Goal: Communication & Community: Answer question/provide support

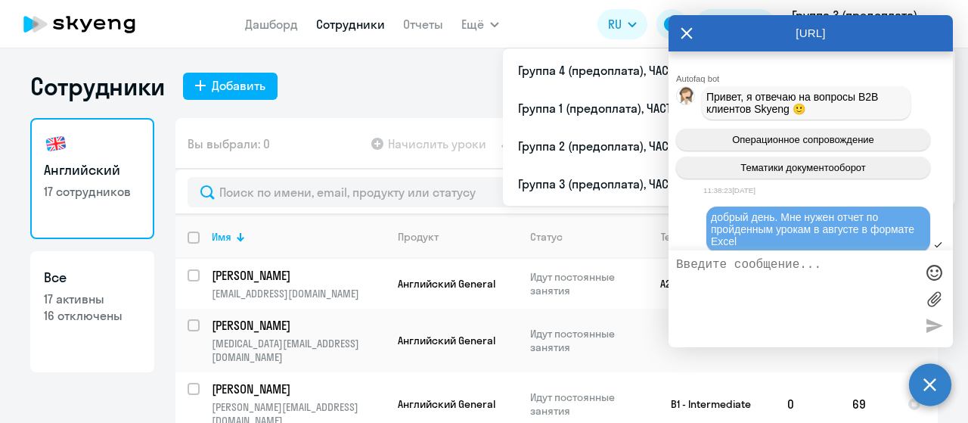
select select "30"
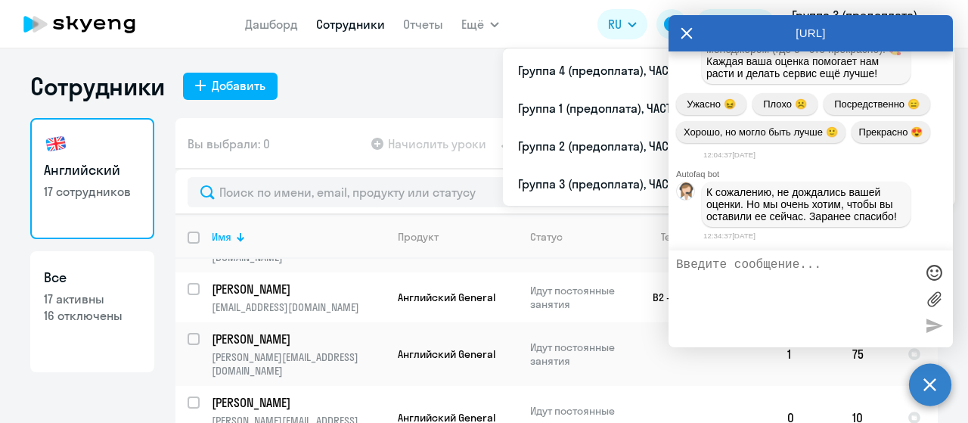
scroll to position [64603, 0]
click at [684, 261] on textarea at bounding box center [795, 299] width 239 height 82
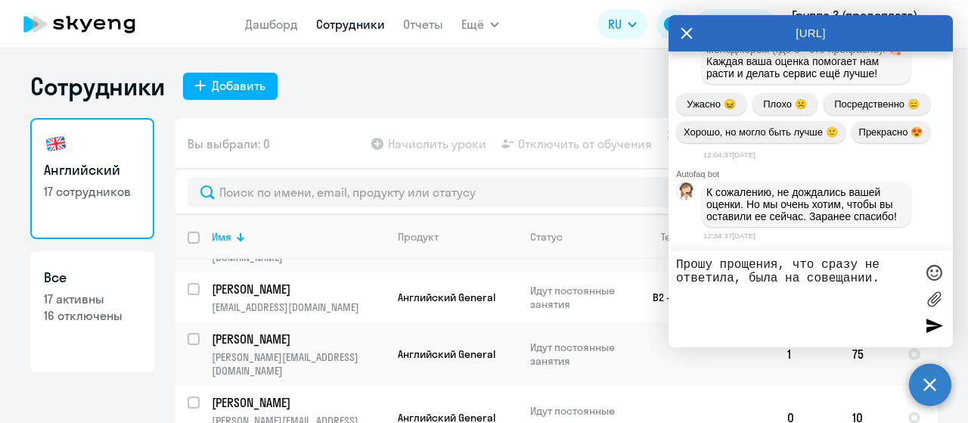
type textarea "Прошу прощения, что сразу не ответила, была на совещании."
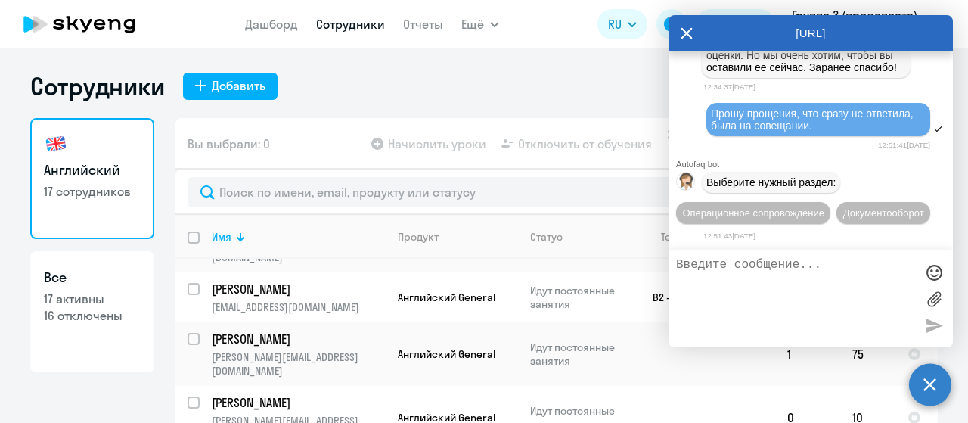
scroll to position [64704, 0]
click at [702, 276] on textarea at bounding box center [795, 299] width 239 height 82
click at [939, 271] on div at bounding box center [933, 272] width 23 height 23
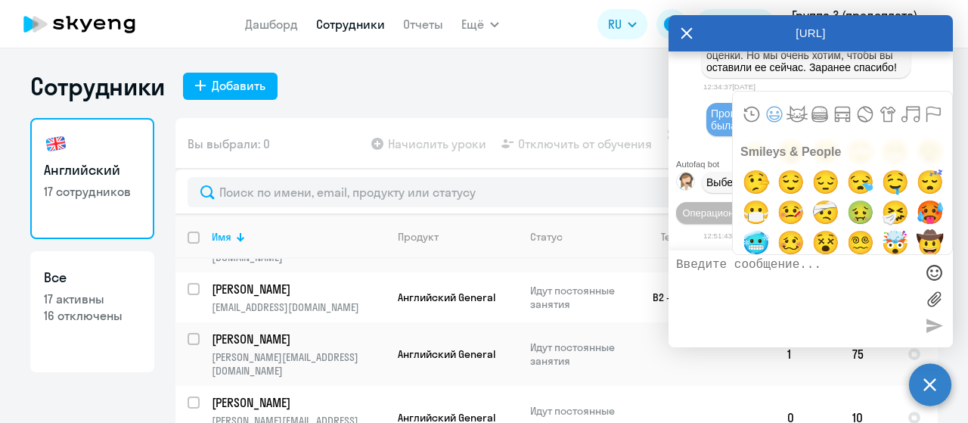
scroll to position [378, 0]
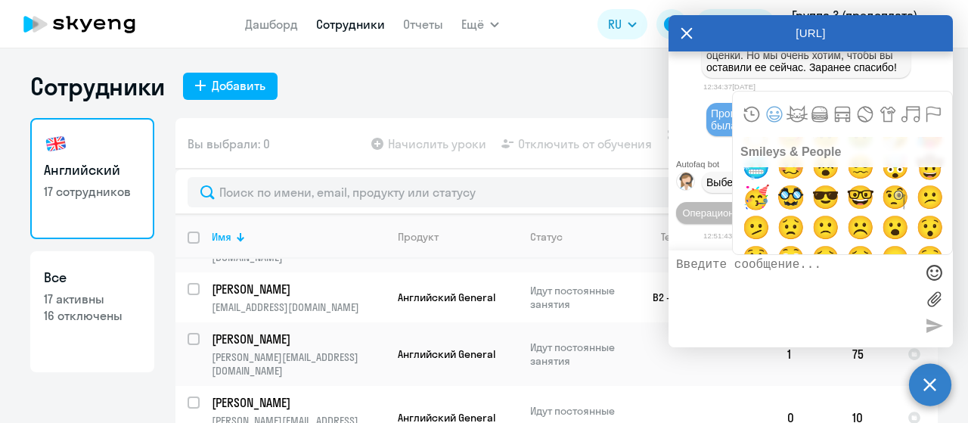
click at [826, 307] on textarea at bounding box center [795, 299] width 239 height 82
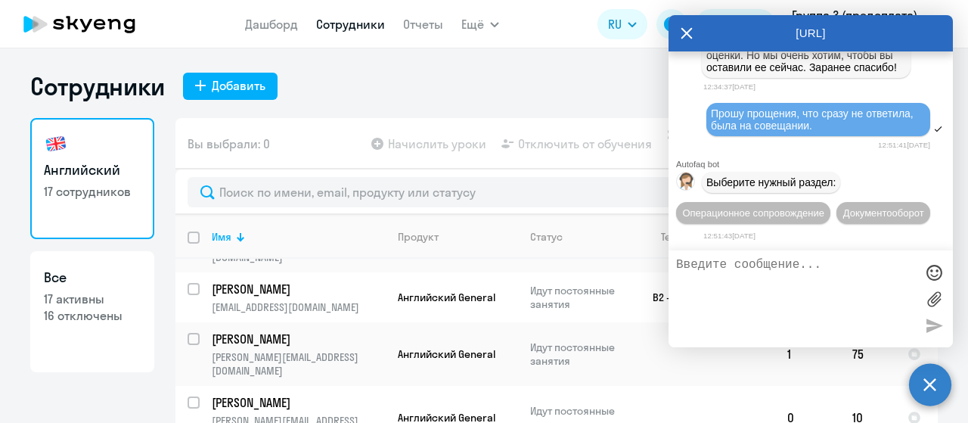
click at [939, 271] on div at bounding box center [933, 272] width 23 height 23
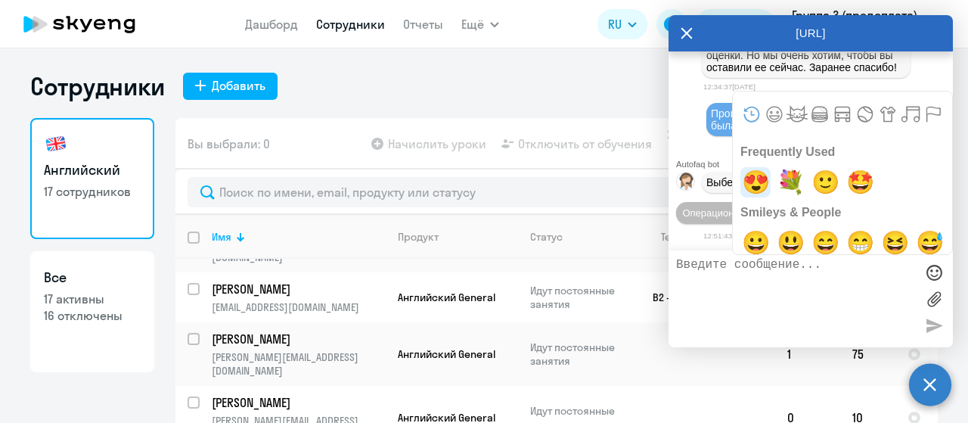
click at [747, 180] on span "😍" at bounding box center [756, 182] width 36 height 30
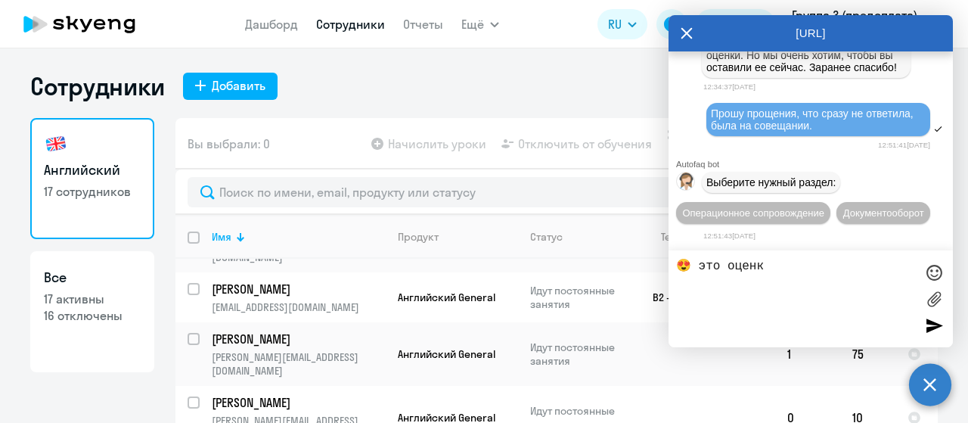
type textarea "😍 это оценка"
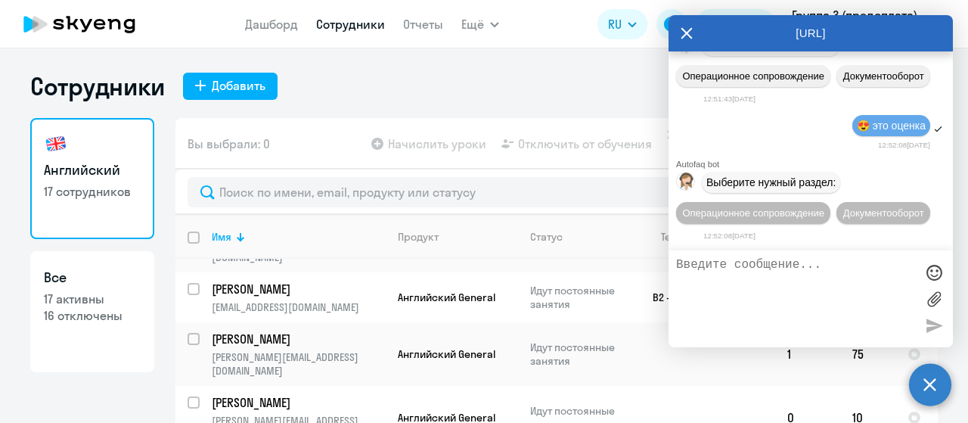
scroll to position [65023, 0]
